Goal: Task Accomplishment & Management: Use online tool/utility

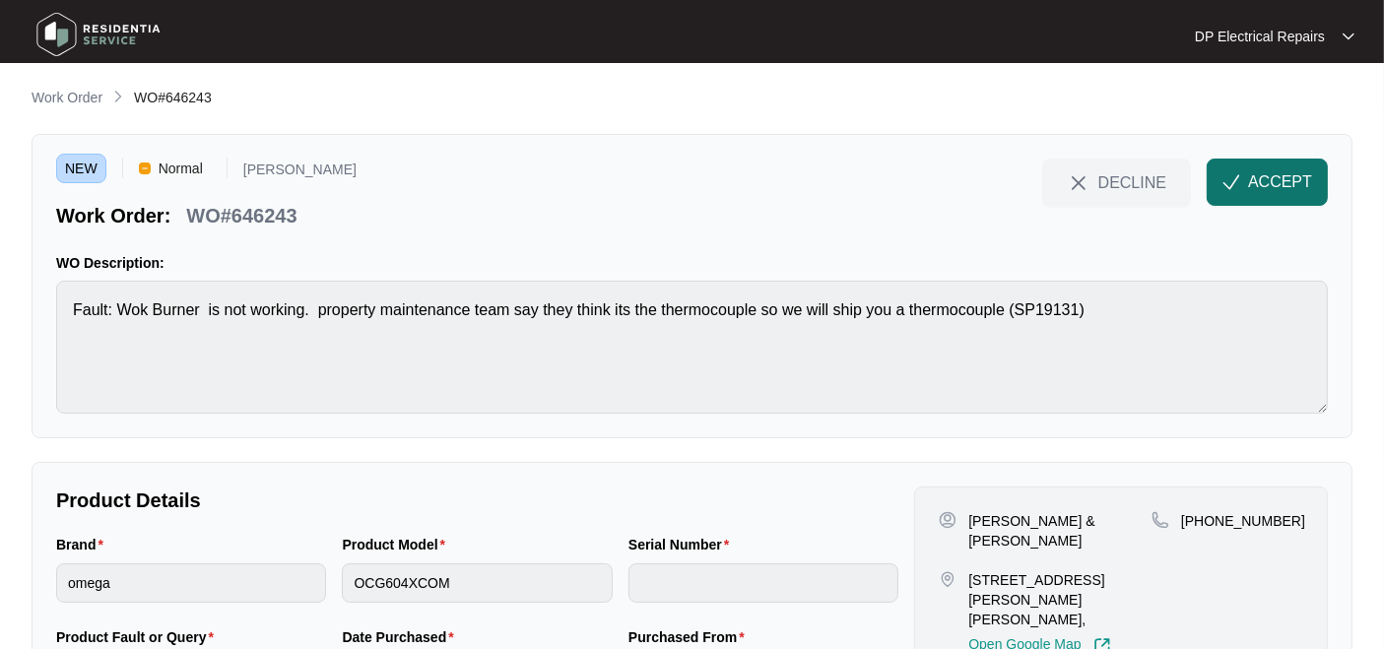
click at [1260, 161] on button "ACCEPT" at bounding box center [1266, 182] width 121 height 47
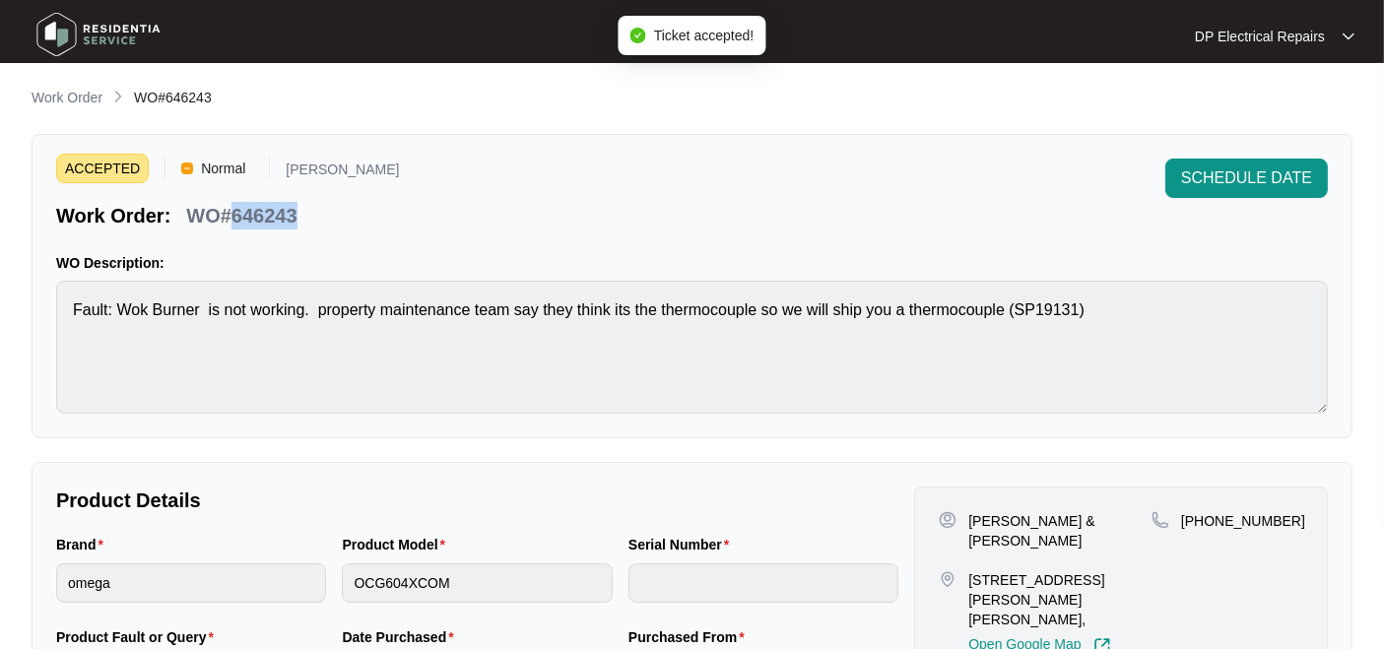
drag, startPoint x: 236, startPoint y: 212, endPoint x: 295, endPoint y: 211, distance: 59.1
click at [295, 211] on p "WO#646243" at bounding box center [241, 216] width 110 height 28
copy p "646243"
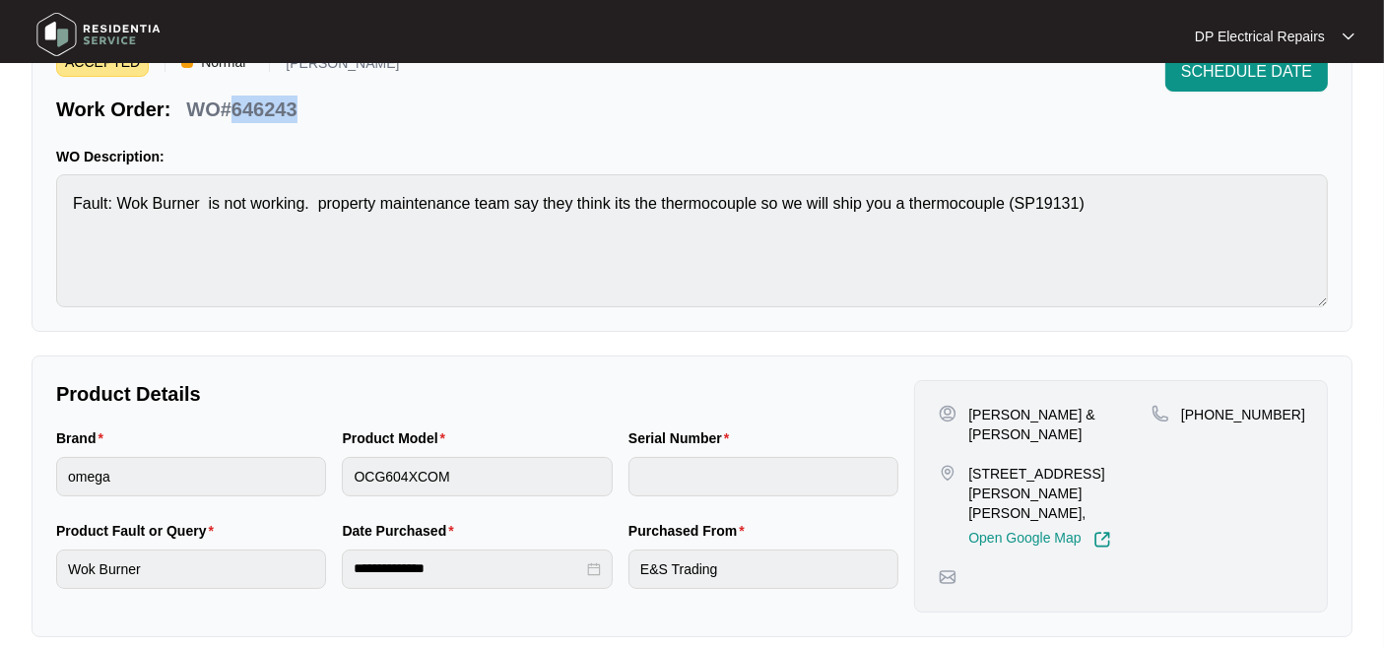
scroll to position [219, 0]
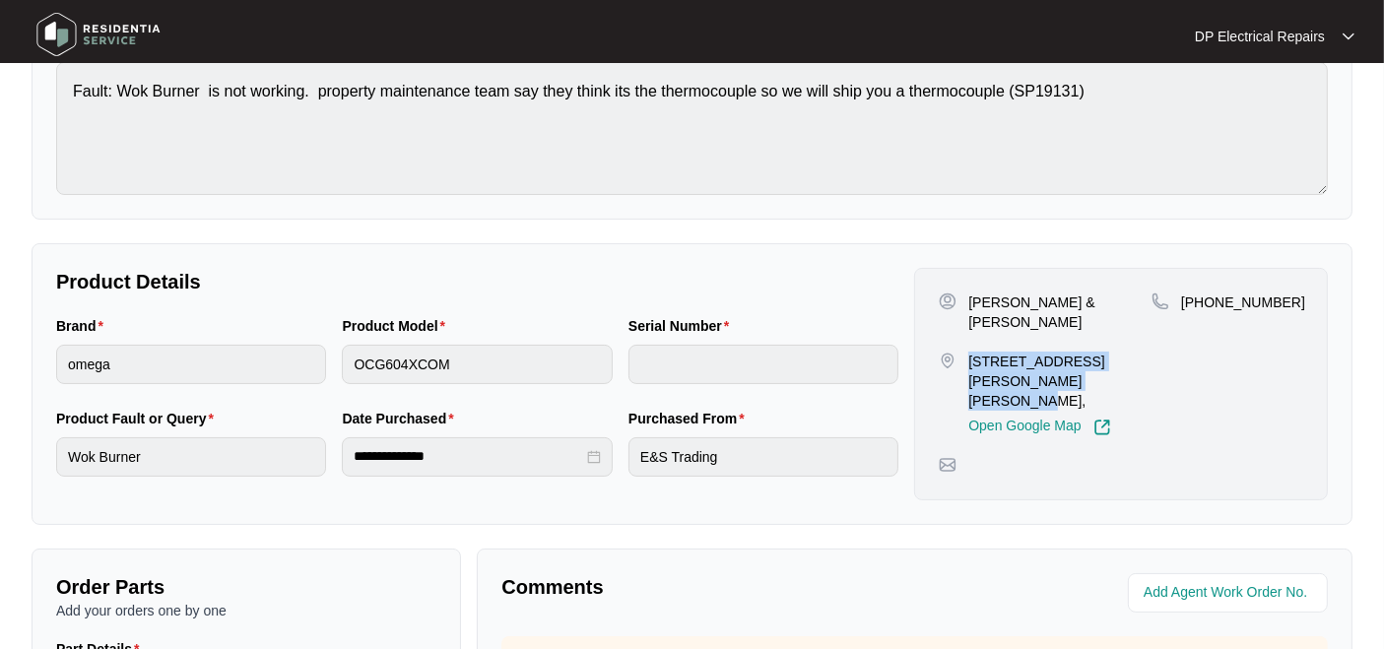
drag, startPoint x: 968, startPoint y: 336, endPoint x: 1018, endPoint y: 344, distance: 50.8
click at [1026, 358] on p "[STREET_ADDRESS][PERSON_NAME][PERSON_NAME]," at bounding box center [1059, 381] width 183 height 59
copy p "[STREET_ADDRESS][PERSON_NAME][PERSON_NAME]"
drag, startPoint x: 1210, startPoint y: 297, endPoint x: 1286, endPoint y: 296, distance: 75.8
click at [1286, 296] on div "[PHONE_NUMBER]" at bounding box center [1227, 302] width 152 height 20
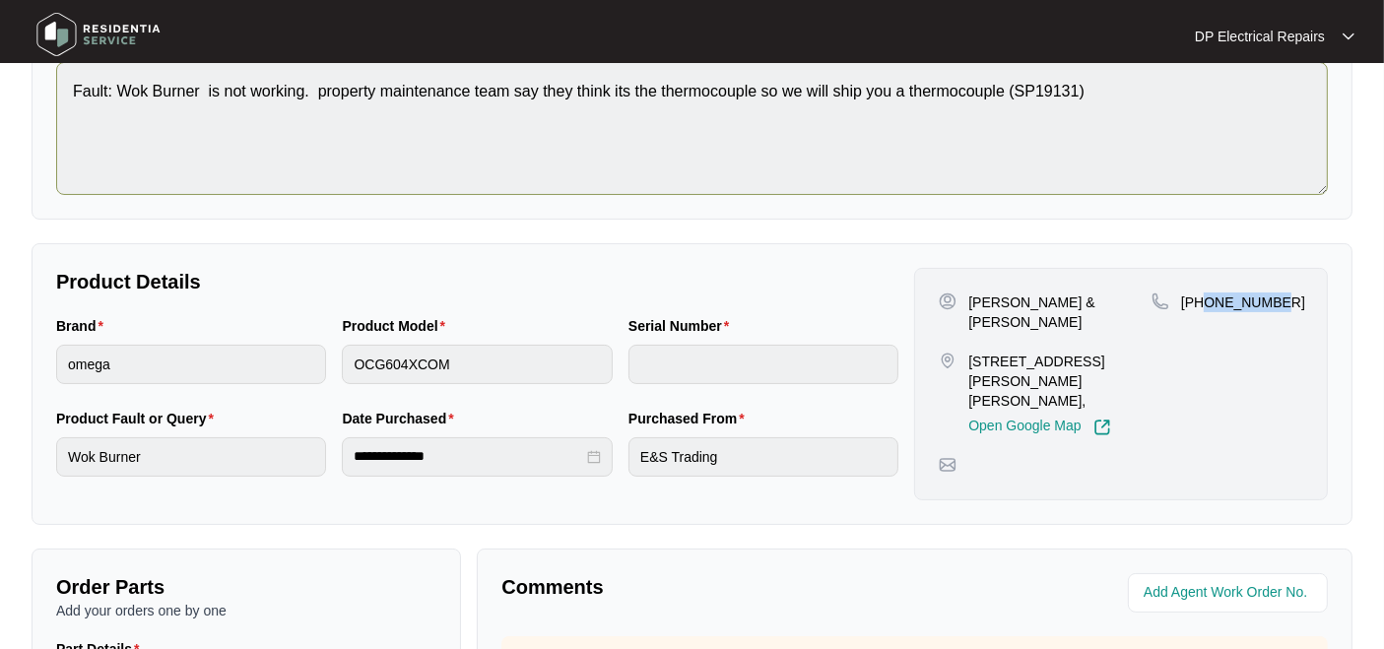
copy p "410068528"
